Goal: Task Accomplishment & Management: Manage account settings

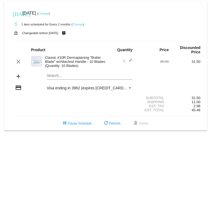
click at [76, 24] on link "Change" at bounding box center [77, 24] width 11 height 3
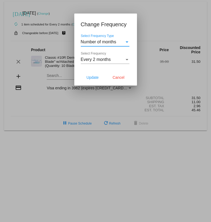
click at [97, 54] on div "Every 2 months Select Frequency" at bounding box center [105, 58] width 49 height 12
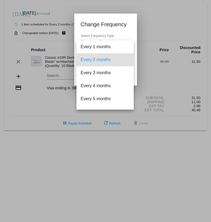
click at [87, 120] on div at bounding box center [105, 111] width 211 height 222
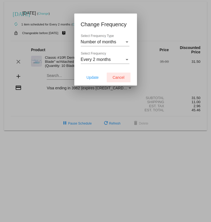
click at [117, 75] on button "Cancel" at bounding box center [119, 77] width 24 height 10
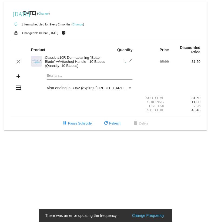
click at [77, 23] on link "Change" at bounding box center [77, 24] width 11 height 3
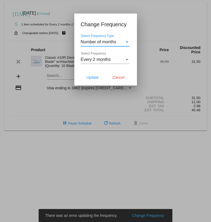
click at [94, 39] on div "Number of months Select Frequency Type" at bounding box center [105, 40] width 49 height 12
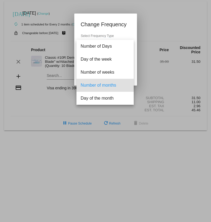
click at [96, 27] on div at bounding box center [105, 111] width 211 height 222
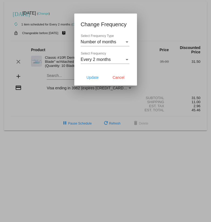
click at [101, 57] on div "Every 2 months Select Frequency" at bounding box center [105, 58] width 49 height 12
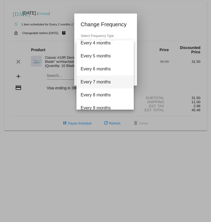
scroll to position [39, 0]
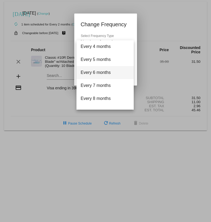
click at [99, 74] on span "Every 6 months" at bounding box center [105, 72] width 49 height 13
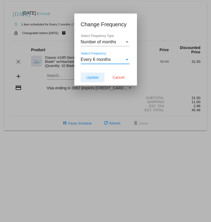
click at [98, 80] on button "Update" at bounding box center [93, 77] width 24 height 10
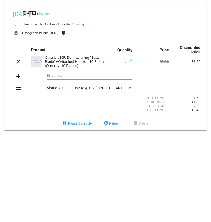
click at [48, 14] on link "Change" at bounding box center [43, 13] width 11 height 3
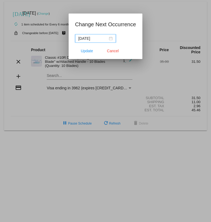
click at [105, 38] on input "[DATE]" at bounding box center [92, 38] width 29 height 6
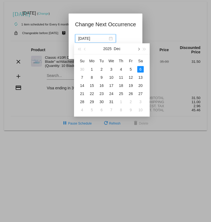
click at [139, 50] on button "button" at bounding box center [138, 48] width 6 height 11
click at [87, 51] on button "button" at bounding box center [85, 48] width 6 height 11
click at [120, 70] on div "1" at bounding box center [121, 69] width 6 height 6
type input "[DATE]"
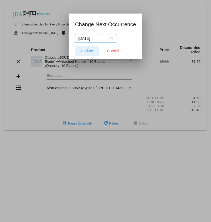
click at [89, 51] on span "Update" at bounding box center [87, 51] width 12 height 4
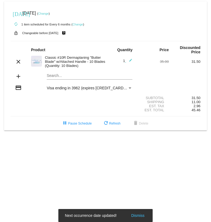
click at [40, 160] on body "[DATE] [DATE] ( Change ) autorenew 1 item scheduled for Every 6 months ( Change…" at bounding box center [105, 111] width 211 height 222
